Goal: Transaction & Acquisition: Purchase product/service

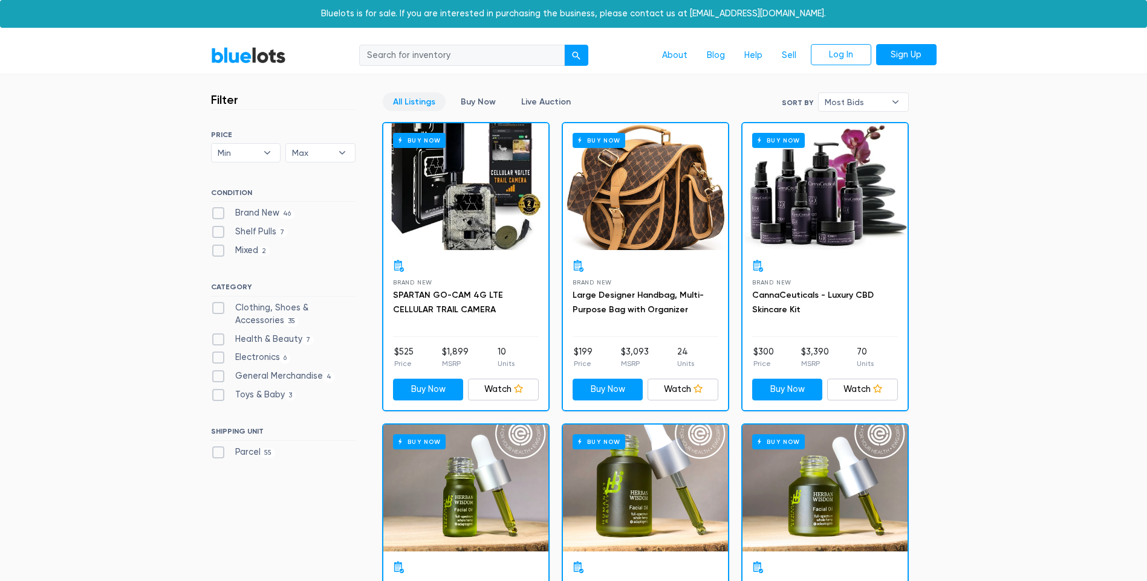
click at [409, 54] on input "search" at bounding box center [462, 56] width 206 height 22
type input "mail"
click at [564, 45] on button "submit" at bounding box center [576, 56] width 24 height 22
